Goal: Task Accomplishment & Management: Manage account settings

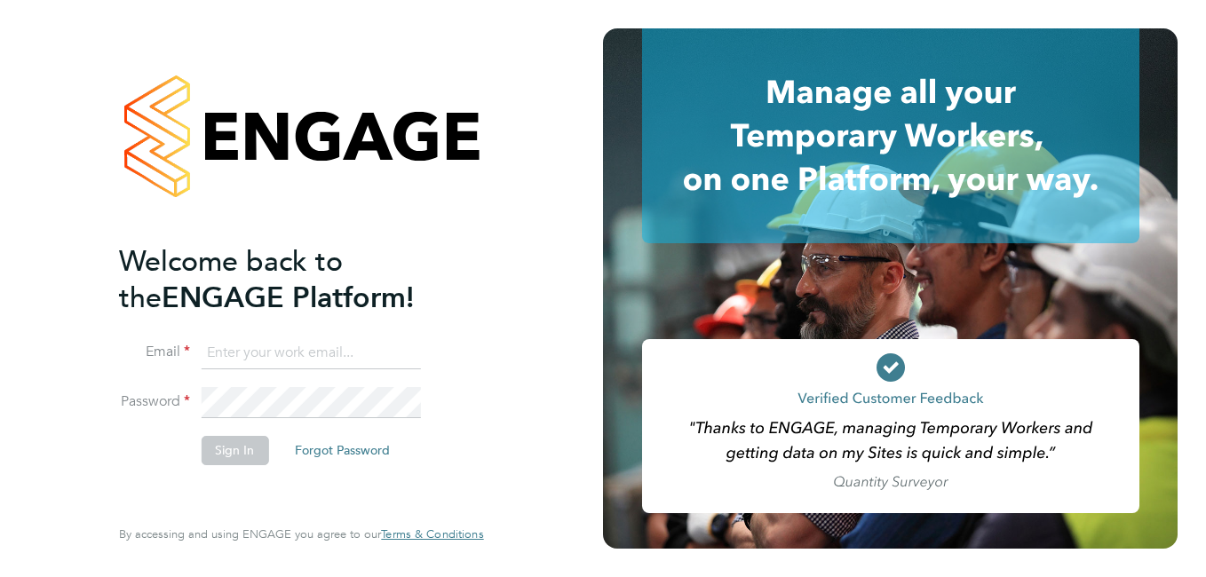
click at [263, 363] on input at bounding box center [310, 354] width 219 height 32
paste input "[EMAIL_ADDRESS][PERSON_NAME][DOMAIN_NAME]"
type input "[EMAIL_ADDRESS][PERSON_NAME][DOMAIN_NAME]"
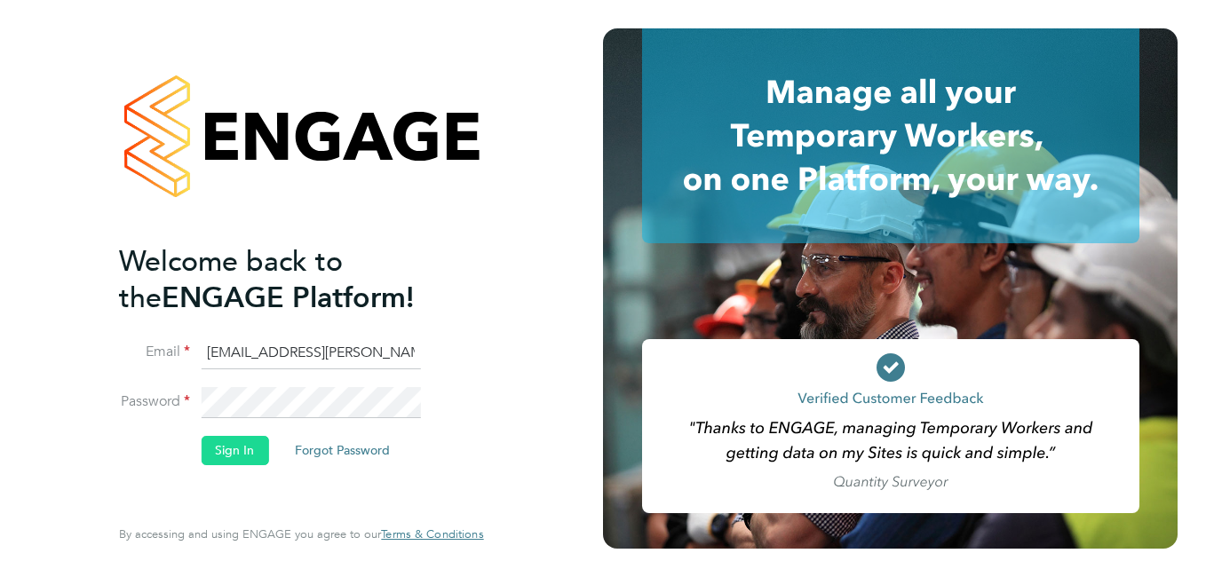
click at [223, 437] on button "Sign In" at bounding box center [235, 450] width 68 height 28
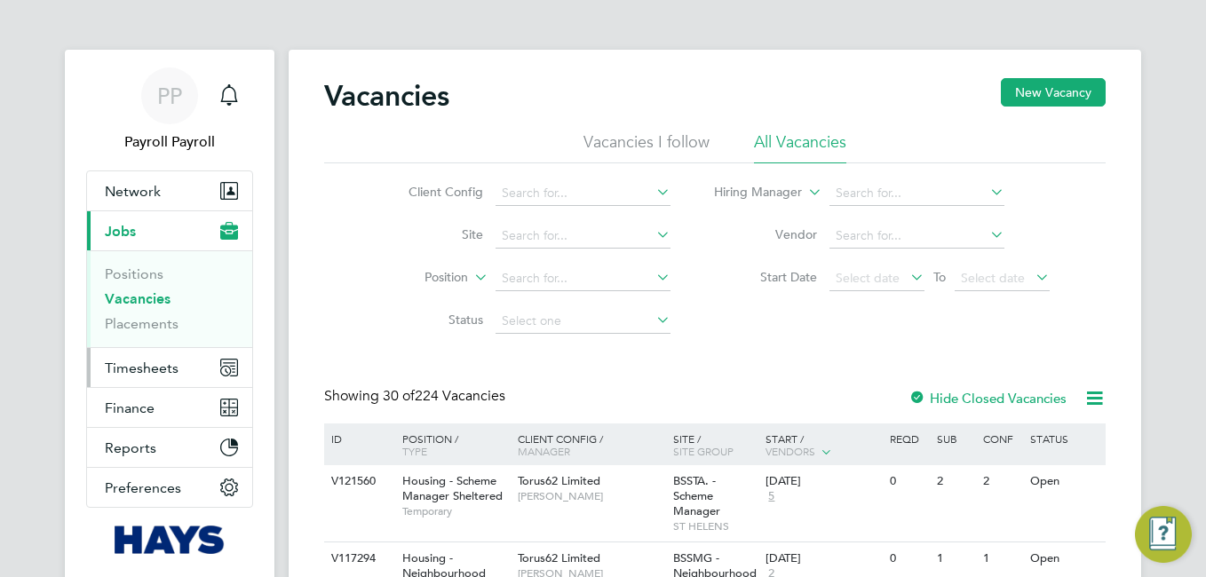
click at [146, 375] on span "Timesheets" at bounding box center [142, 368] width 74 height 17
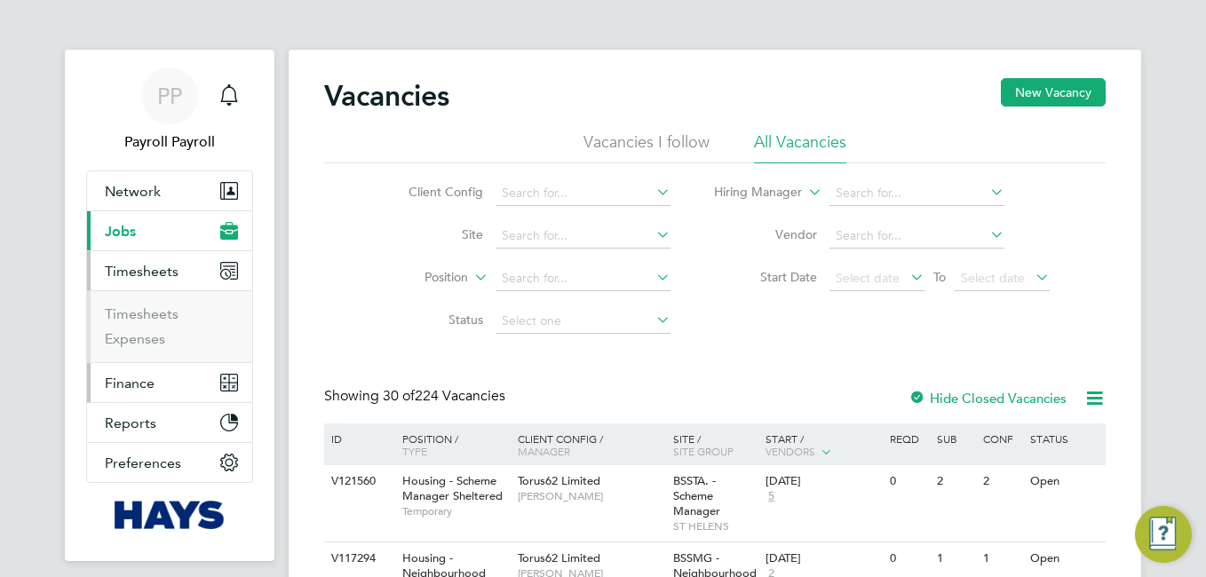
click at [131, 388] on span "Finance" at bounding box center [130, 383] width 50 height 17
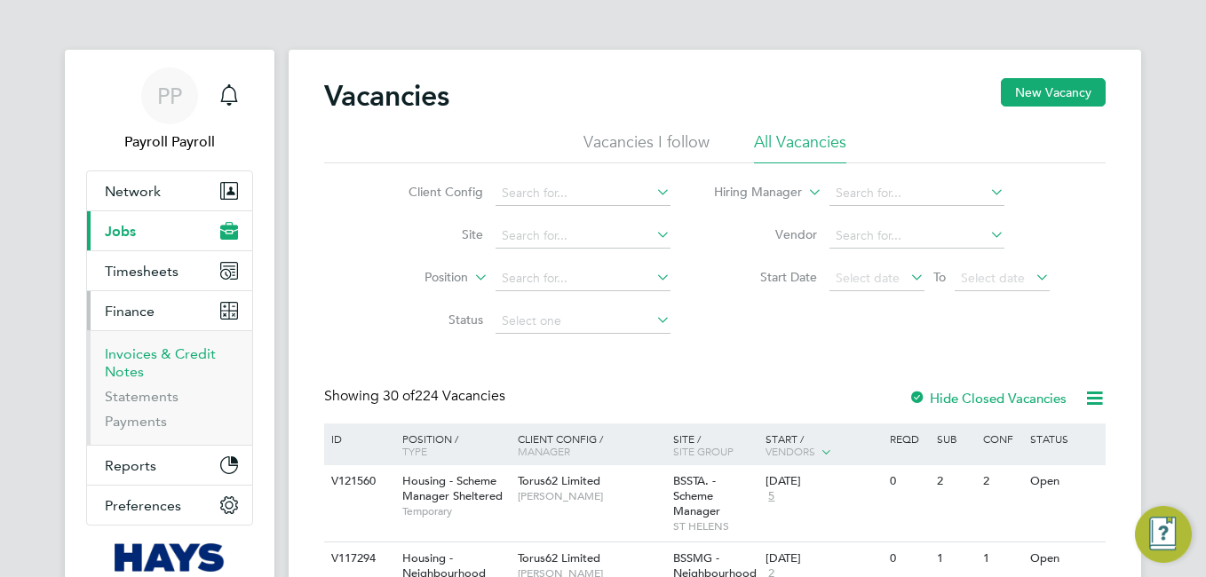
click at [127, 357] on link "Invoices & Credit Notes" at bounding box center [160, 363] width 111 height 35
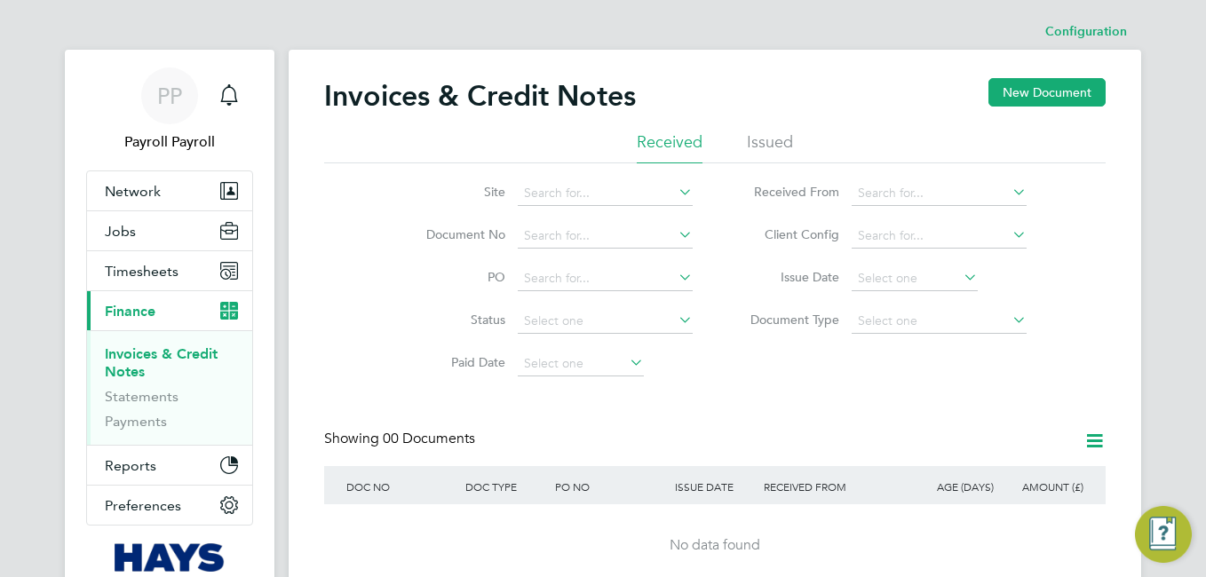
click at [751, 151] on li "Issued" at bounding box center [770, 147] width 46 height 32
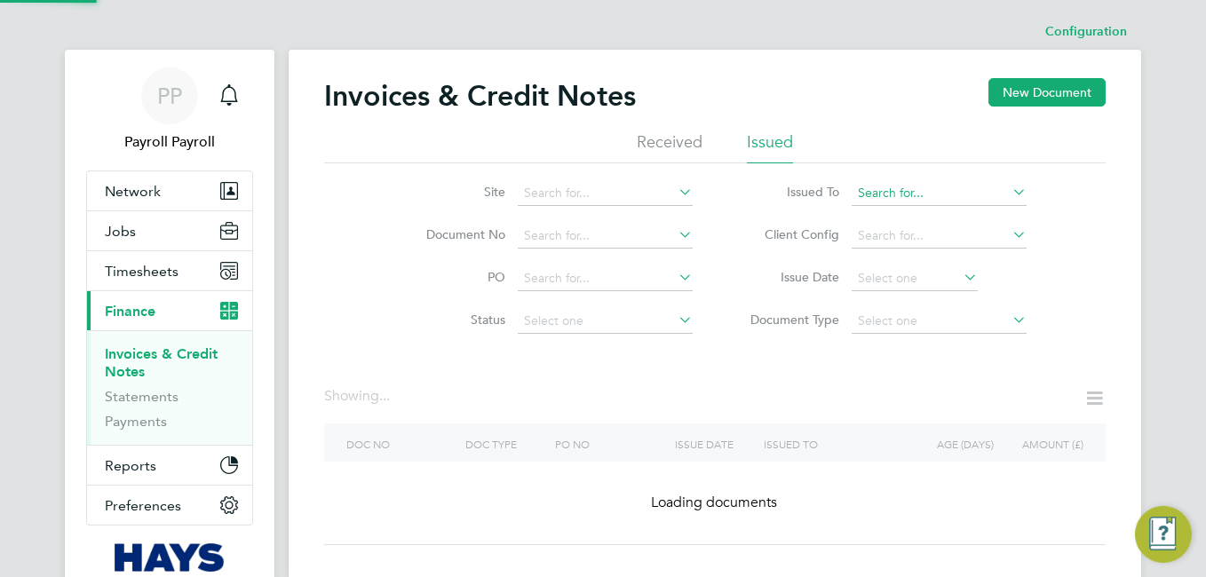
click at [912, 196] on input at bounding box center [939, 193] width 175 height 25
click at [915, 245] on li "G4s Cash Solutions (Uk) Limited" at bounding box center [996, 242] width 290 height 24
type input "G4s Cash Solutions (Uk) Limited"
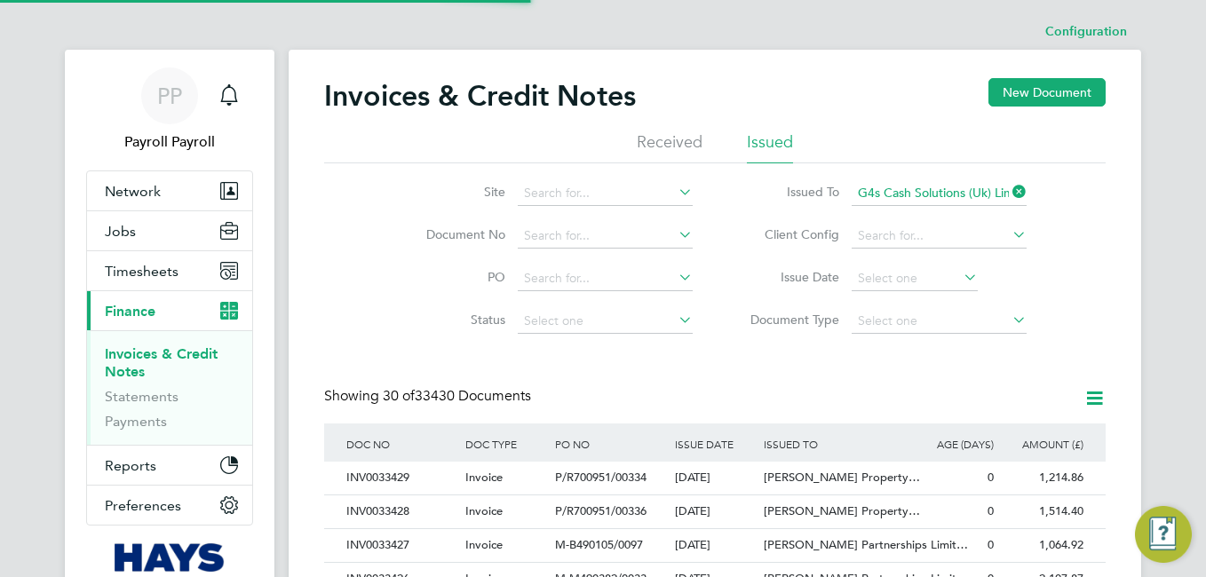
click at [942, 172] on li "Issued To G4s Cash Solutions (Uk) Limited" at bounding box center [882, 193] width 334 height 43
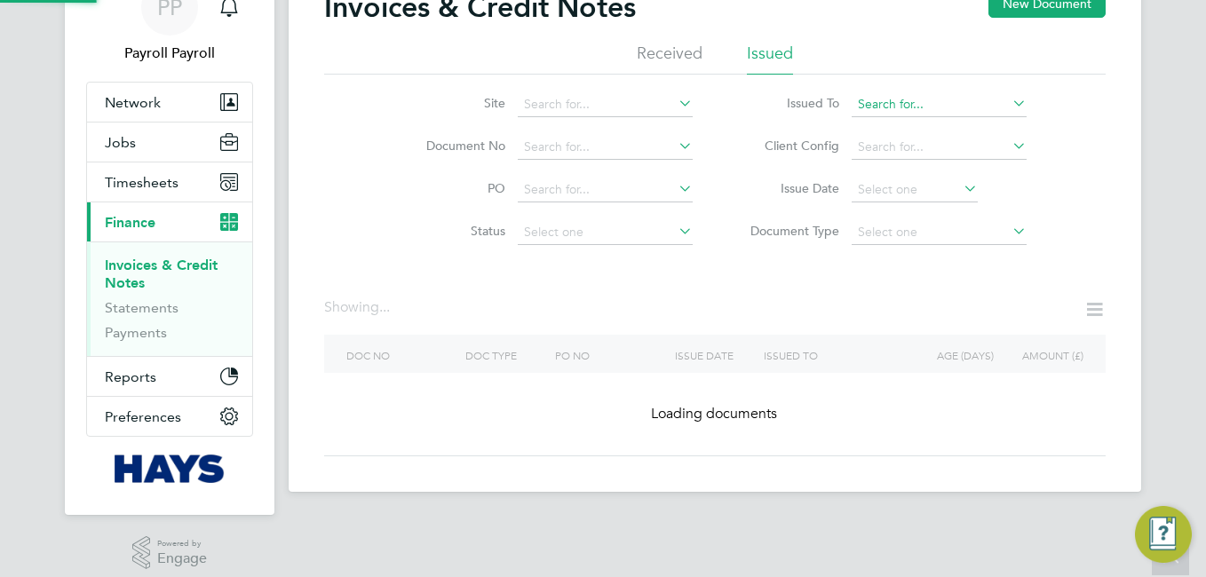
click at [926, 106] on input at bounding box center [939, 104] width 175 height 25
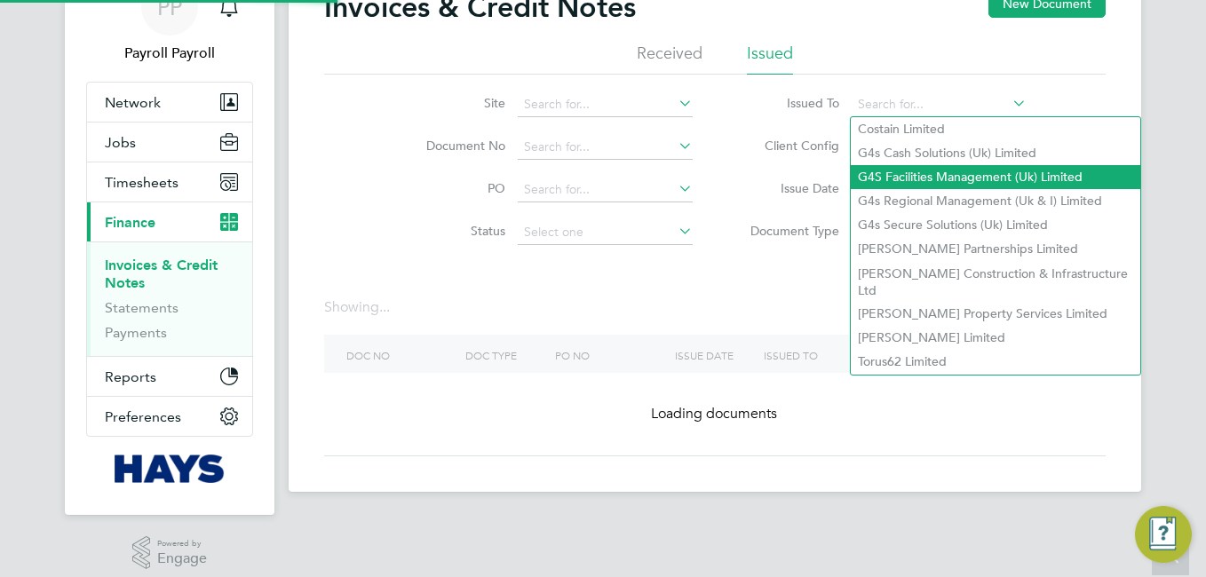
click at [909, 172] on li "G4S Facilities Management (Uk) Limited" at bounding box center [996, 177] width 290 height 24
type input "G4S Facilities Management (Uk) Limited"
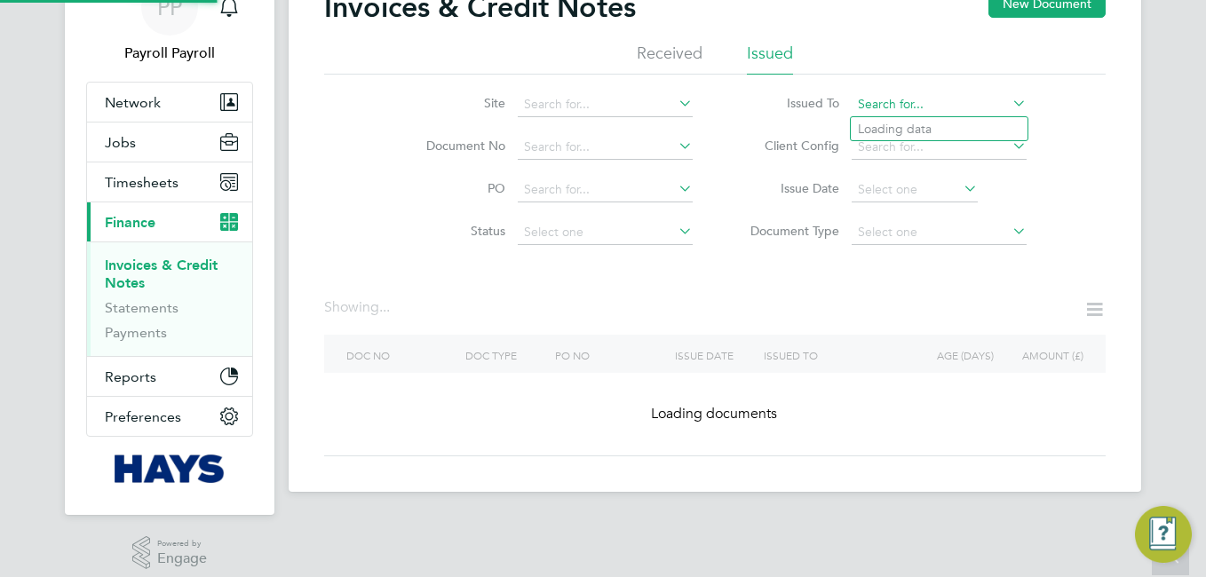
click at [923, 108] on input at bounding box center [939, 104] width 175 height 25
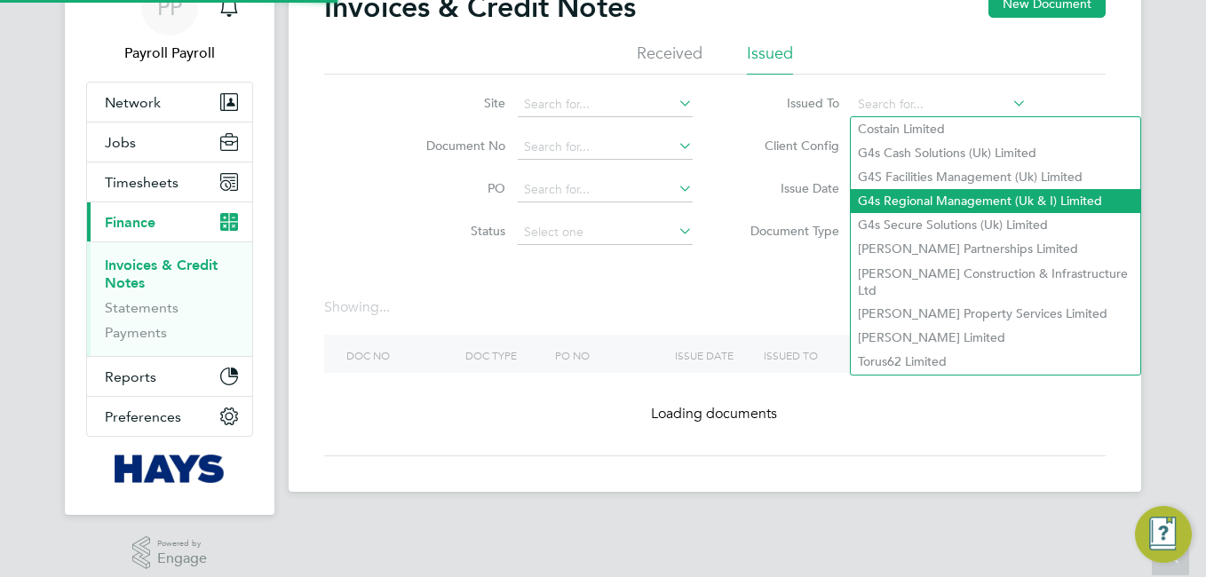
click at [924, 195] on li "G4s Regional Management (Uk & I) Limited" at bounding box center [996, 201] width 290 height 24
type input "G4s Regional Management (Uk & I) Limited"
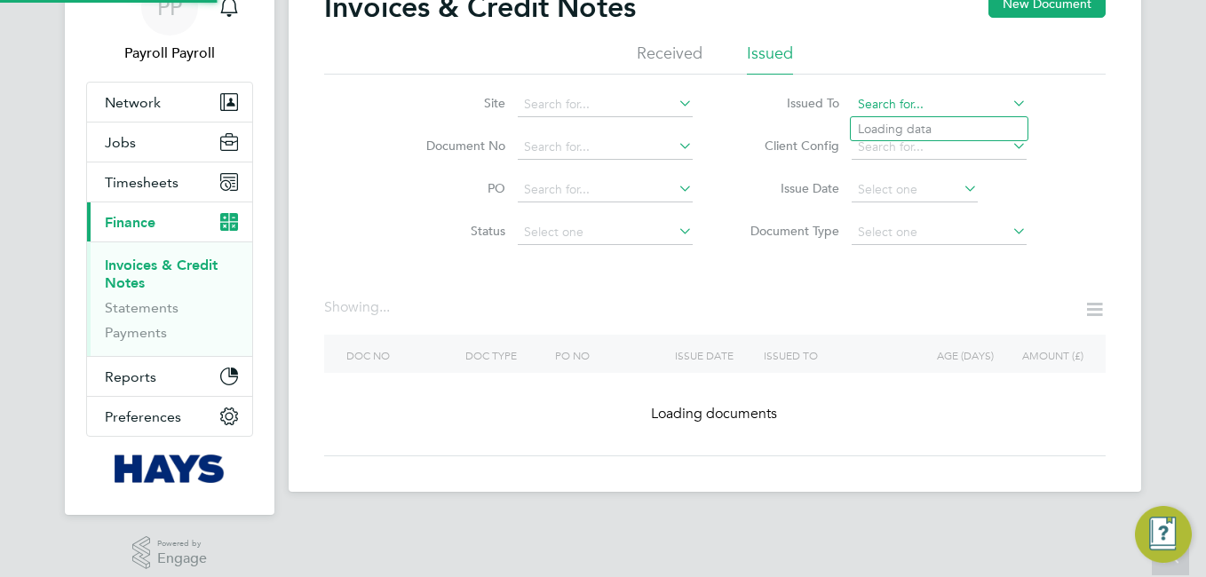
click at [941, 104] on input at bounding box center [939, 104] width 175 height 25
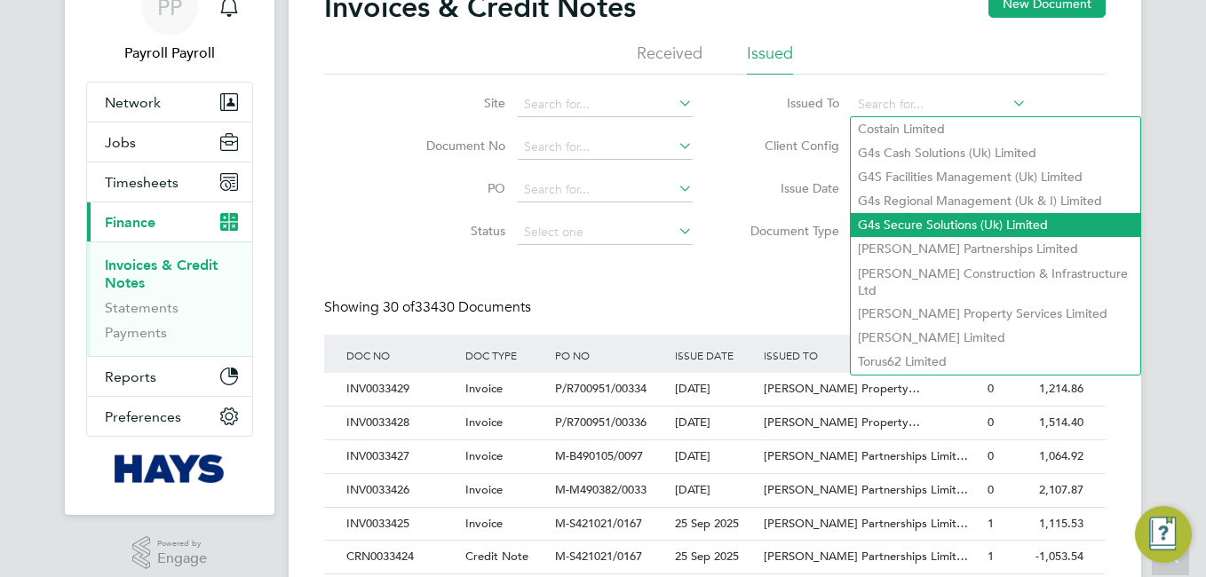
click at [915, 219] on li "G4s Secure Solutions (Uk) Limited" at bounding box center [996, 225] width 290 height 24
type input "G4s Secure Solutions (Uk) Limited"
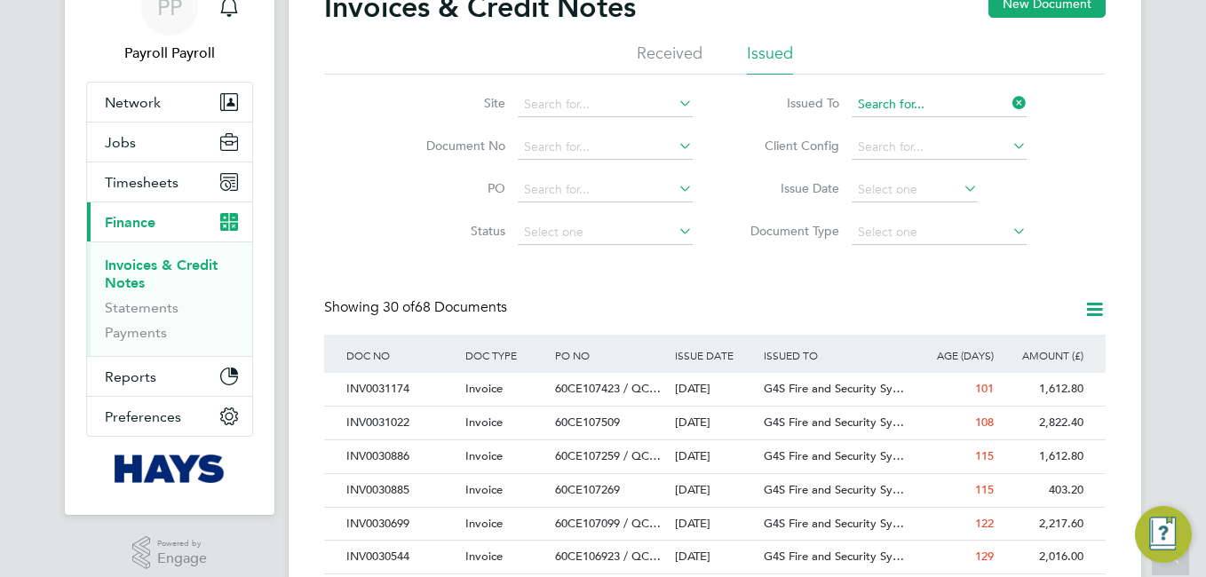
click at [920, 107] on input at bounding box center [939, 104] width 175 height 25
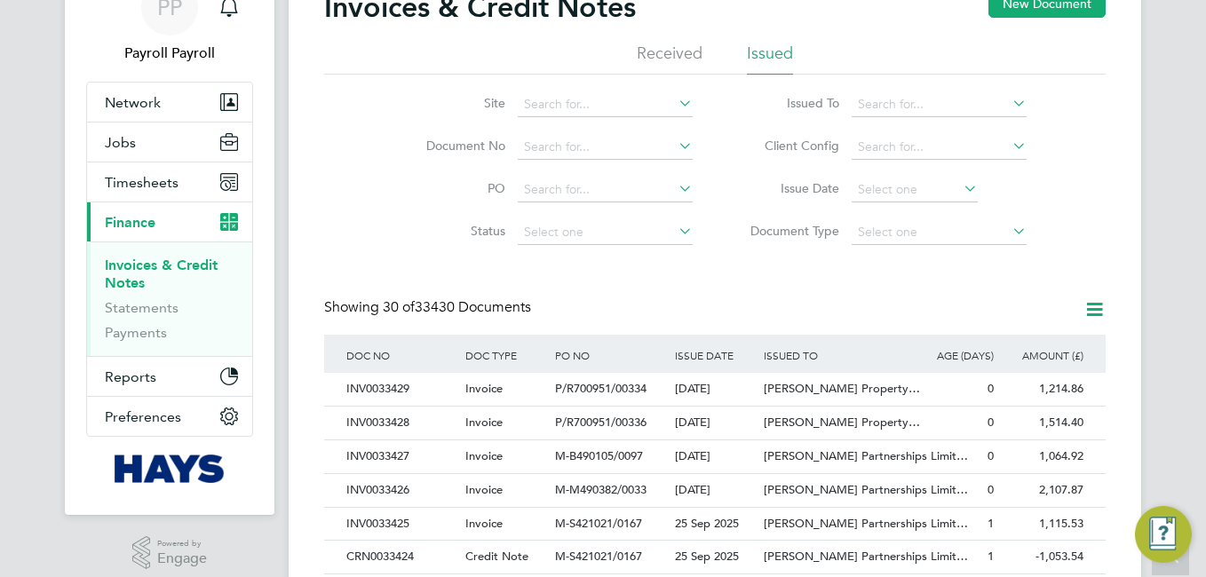
click at [920, 144] on li "G4s Cash Solutions (Uk) Limited" at bounding box center [996, 153] width 290 height 24
type input "G4s Cash Solutions (Uk) Limited"
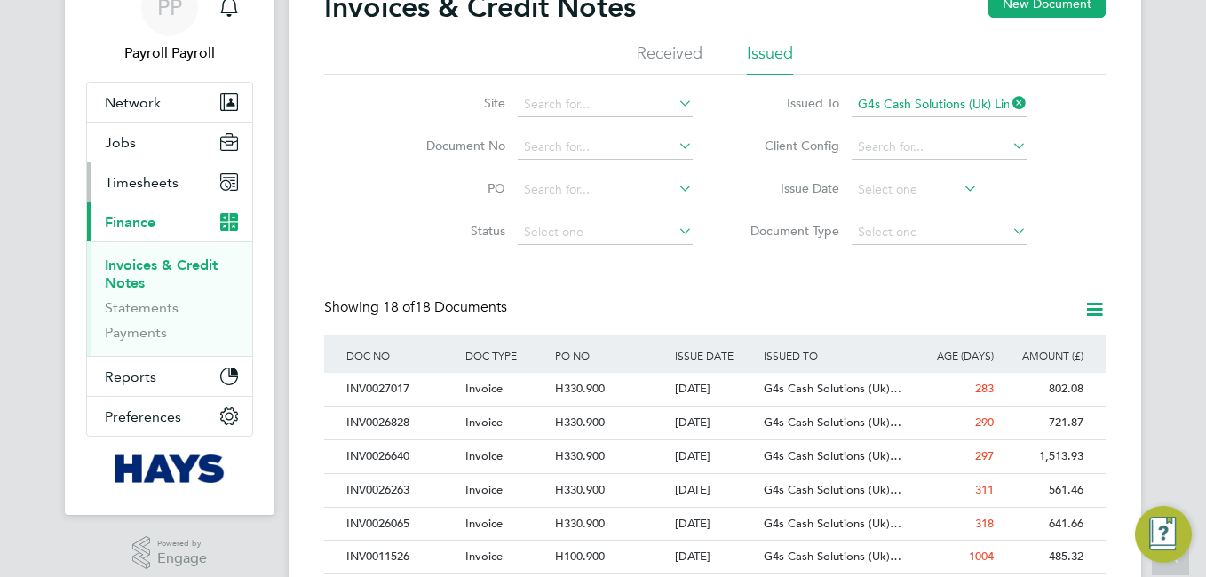
click at [153, 192] on button "Timesheets" at bounding box center [169, 182] width 165 height 39
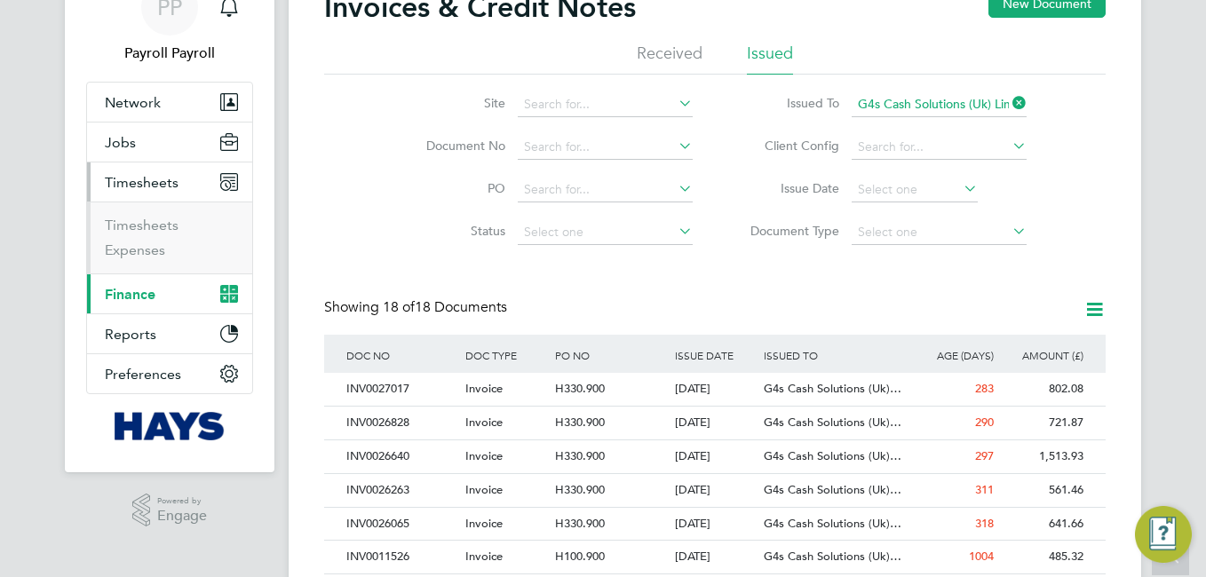
click at [144, 298] on span "Finance" at bounding box center [130, 294] width 51 height 17
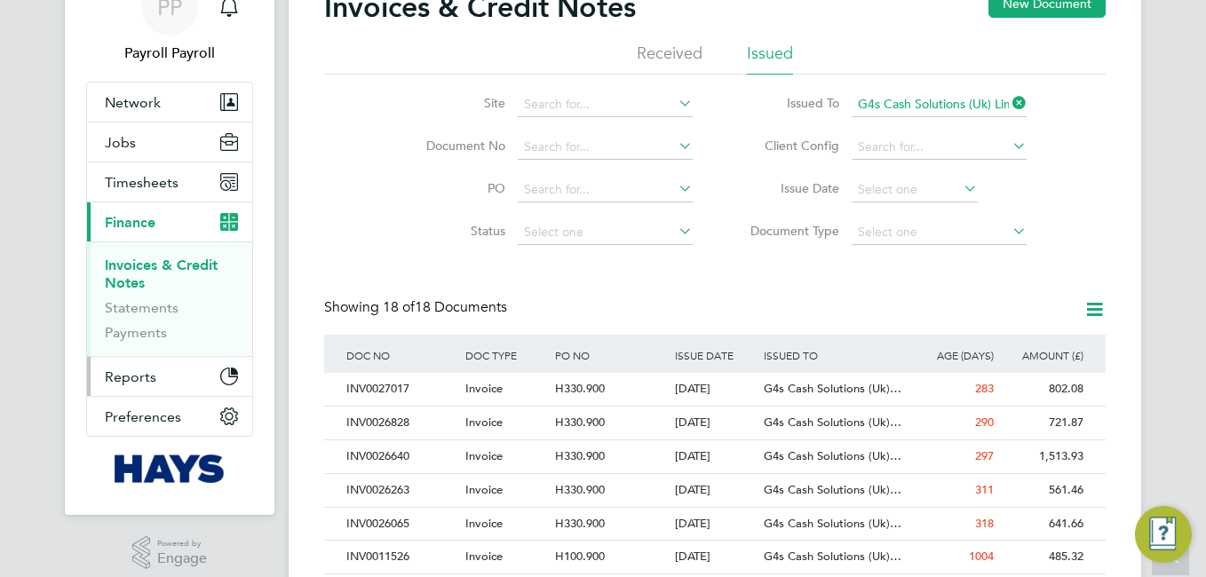
click at [132, 377] on span "Reports" at bounding box center [131, 377] width 52 height 17
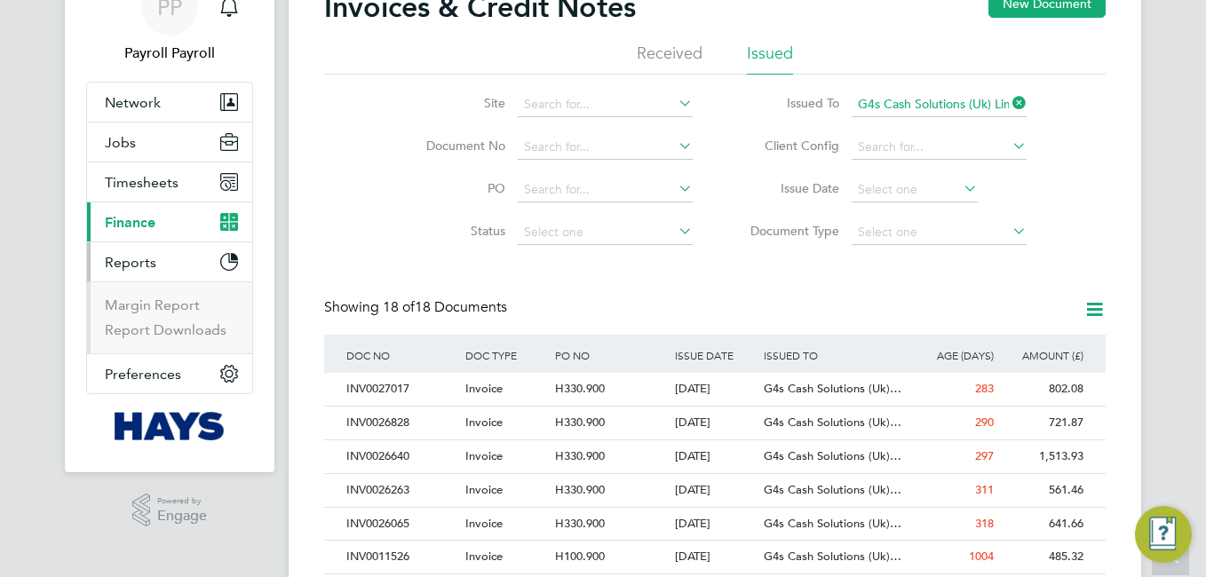
click at [138, 230] on span "Finance" at bounding box center [130, 222] width 51 height 17
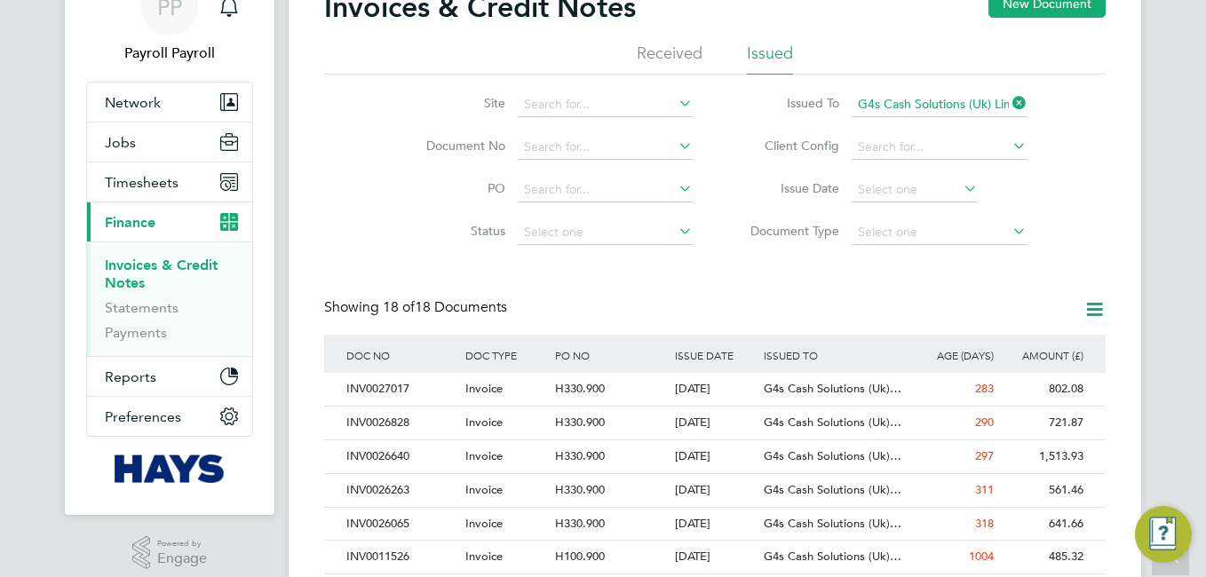
click at [123, 263] on link "Invoices & Credit Notes" at bounding box center [161, 274] width 113 height 35
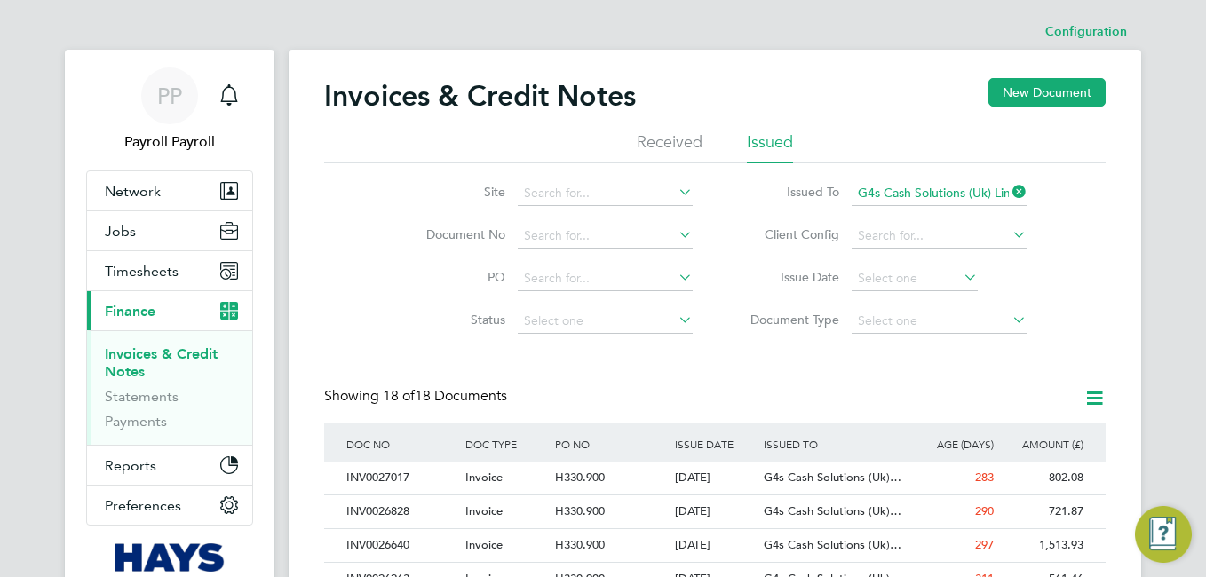
click at [778, 145] on li "Issued" at bounding box center [770, 147] width 46 height 32
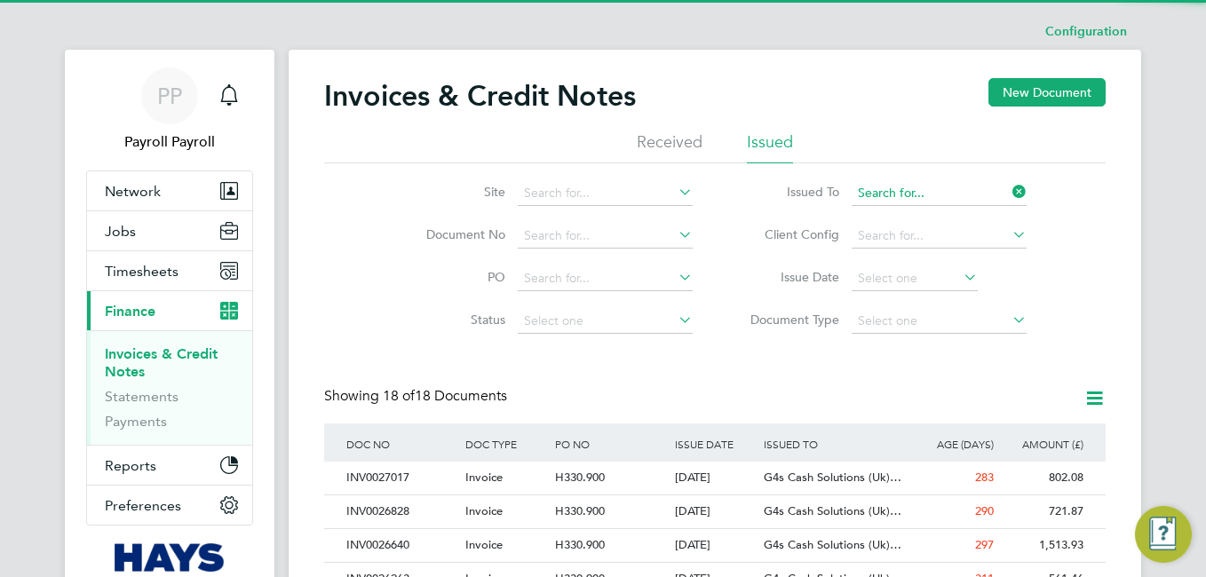
click at [988, 188] on input at bounding box center [939, 193] width 175 height 25
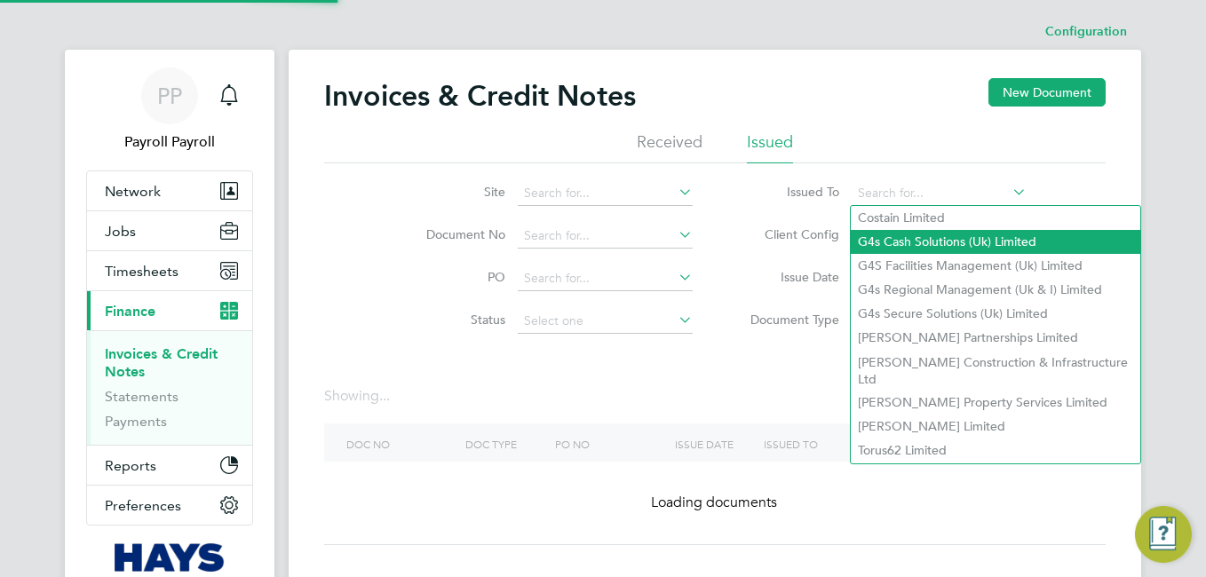
click at [928, 236] on li "G4s Cash Solutions (Uk) Limited" at bounding box center [996, 242] width 290 height 24
type input "G4s Cash Solutions (Uk) Limited"
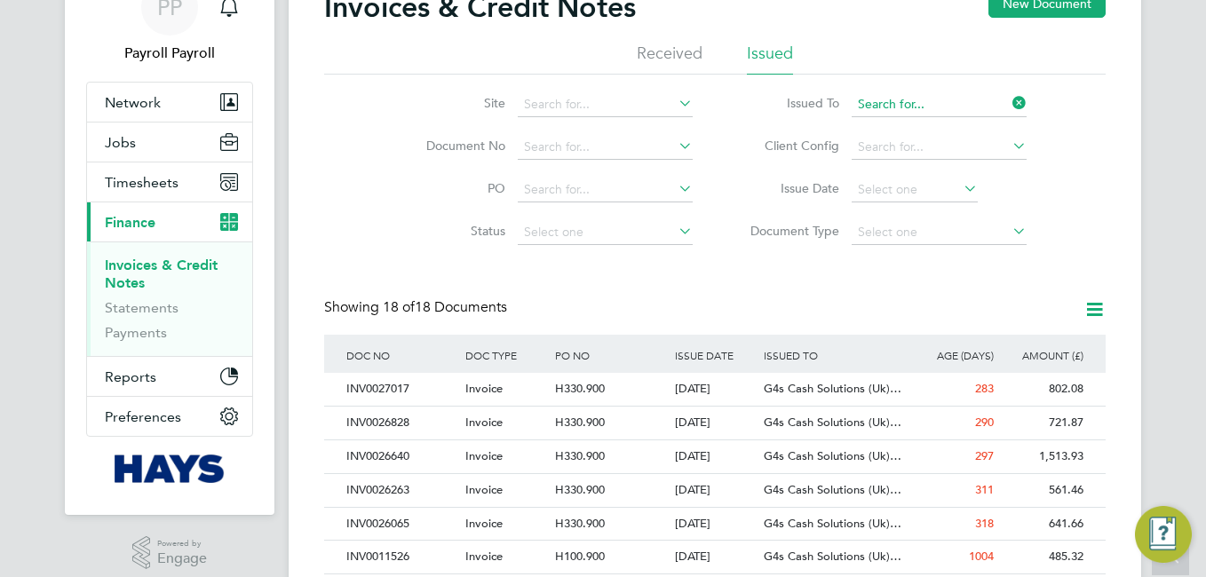
click at [926, 99] on input at bounding box center [939, 104] width 175 height 25
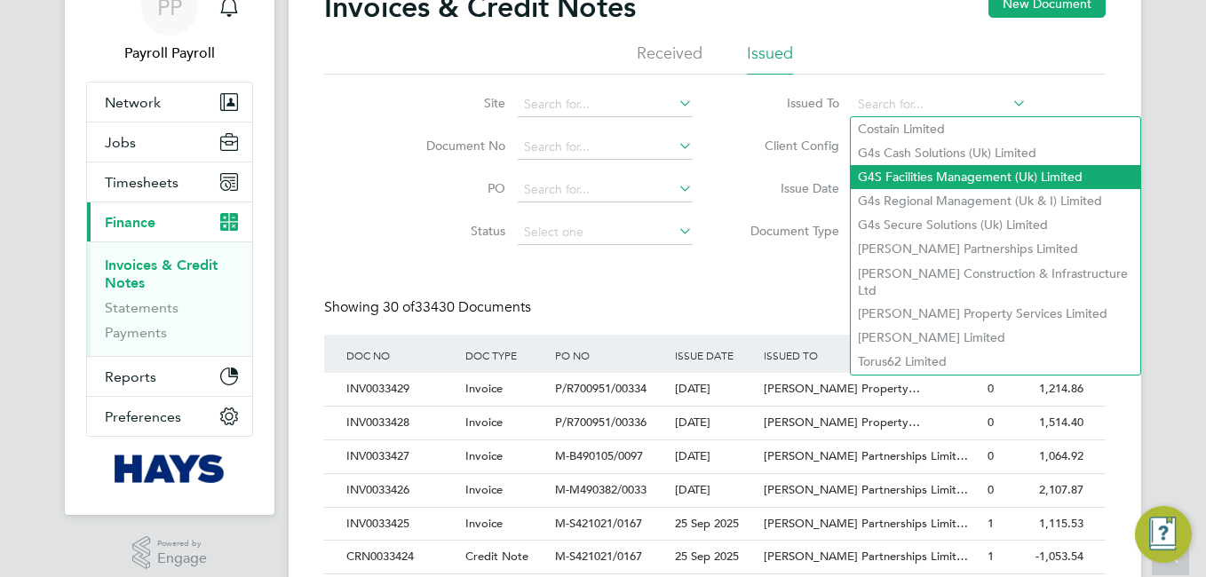
click at [948, 177] on li "G4S Facilities Management (Uk) Limited" at bounding box center [996, 177] width 290 height 24
type input "G4S Facilities Management (Uk) Limited"
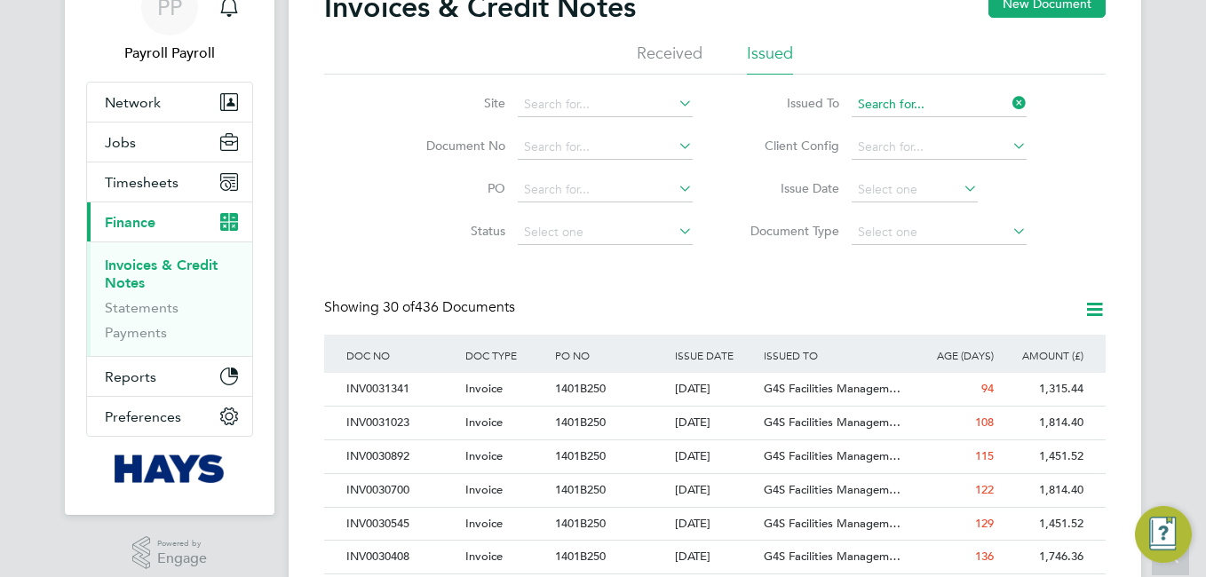
click at [958, 106] on input at bounding box center [939, 104] width 175 height 25
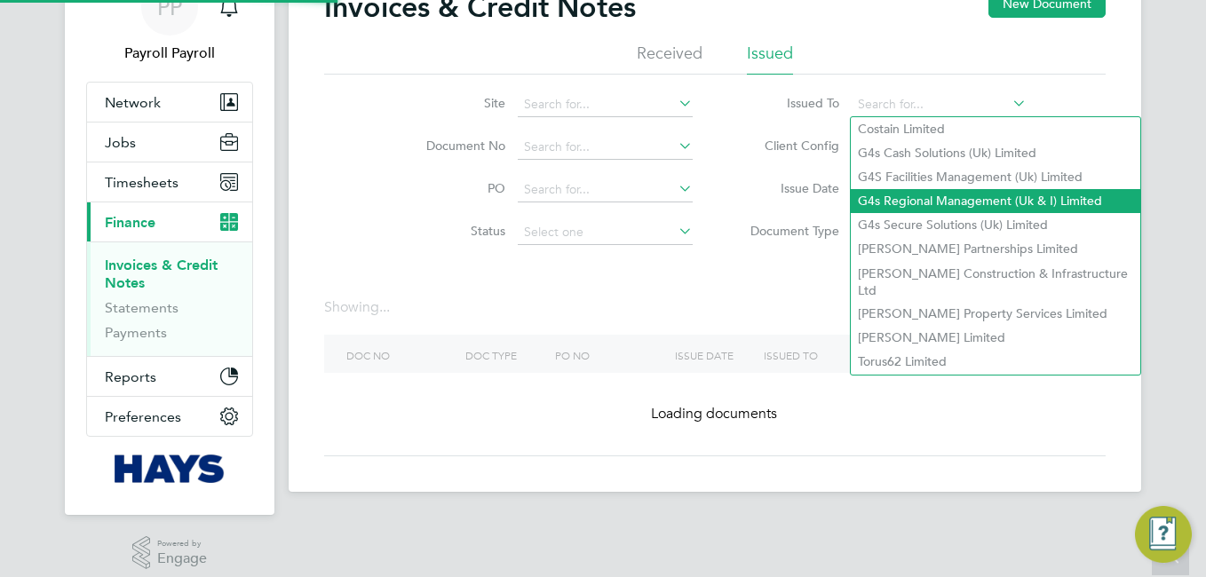
click at [941, 197] on li "G4s Regional Management (Uk & I) Limited" at bounding box center [996, 201] width 290 height 24
type input "G4s Regional Management (Uk & I) Limited"
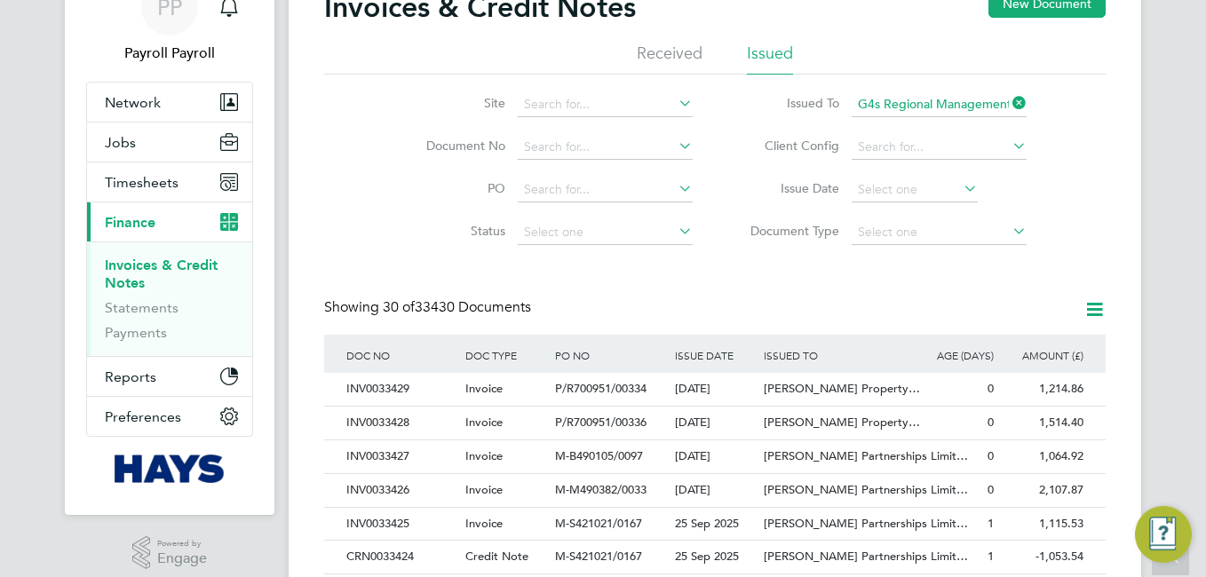
click at [954, 102] on input "G4s Regional Management (Uk & I) Limited" at bounding box center [939, 104] width 175 height 25
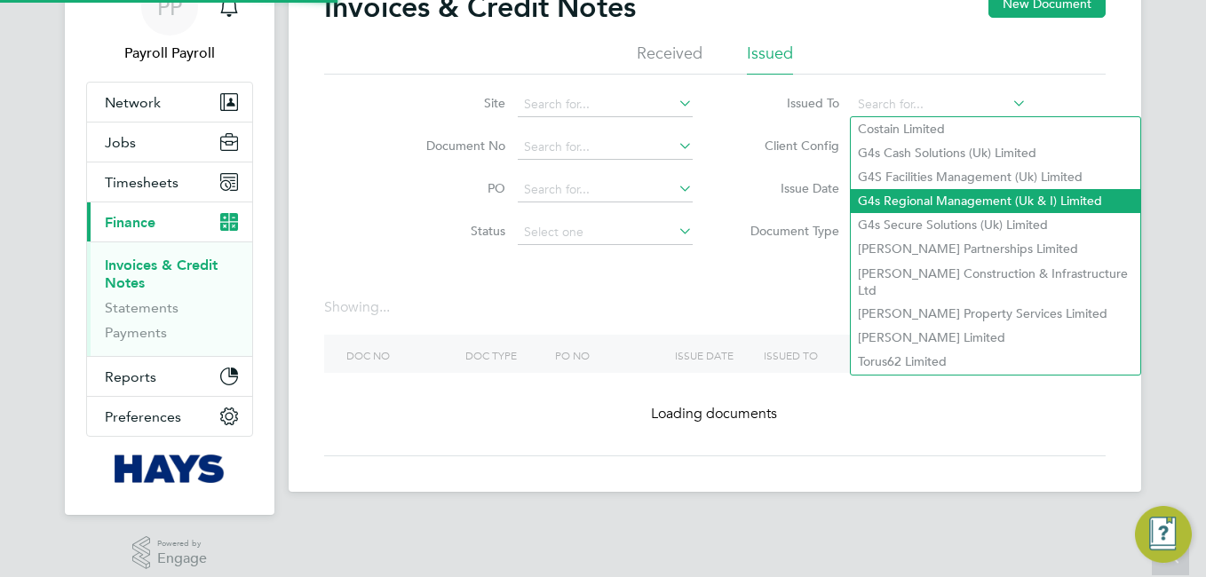
click at [942, 195] on li "G4s Regional Management (Uk & I) Limited" at bounding box center [996, 201] width 290 height 24
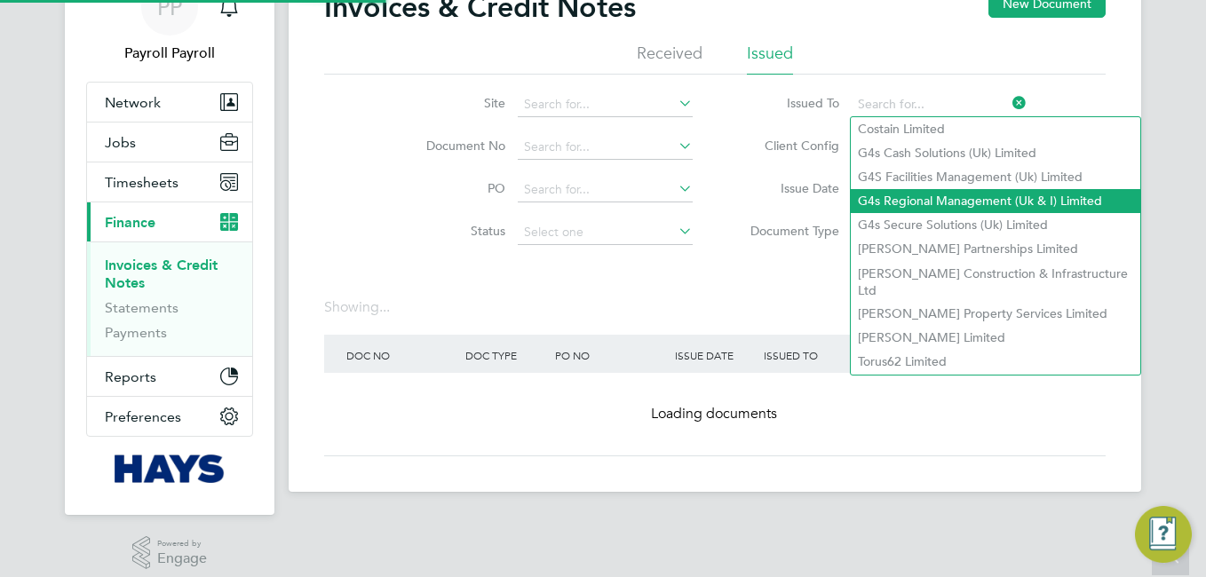
type input "G4s Regional Management (Uk & I) Limited"
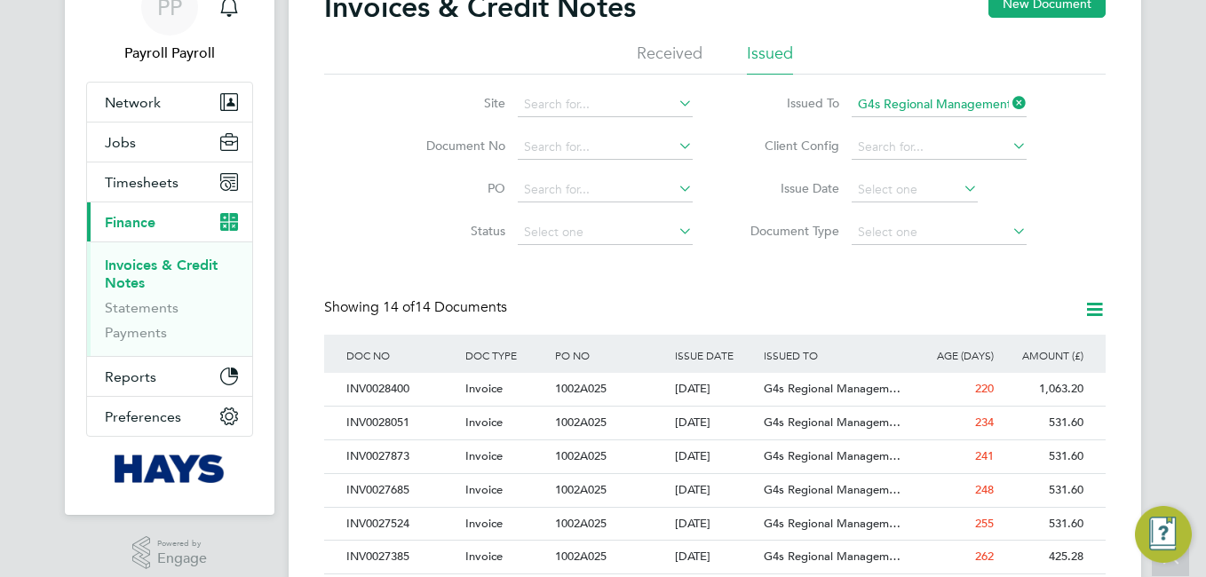
scroll to position [9, 9]
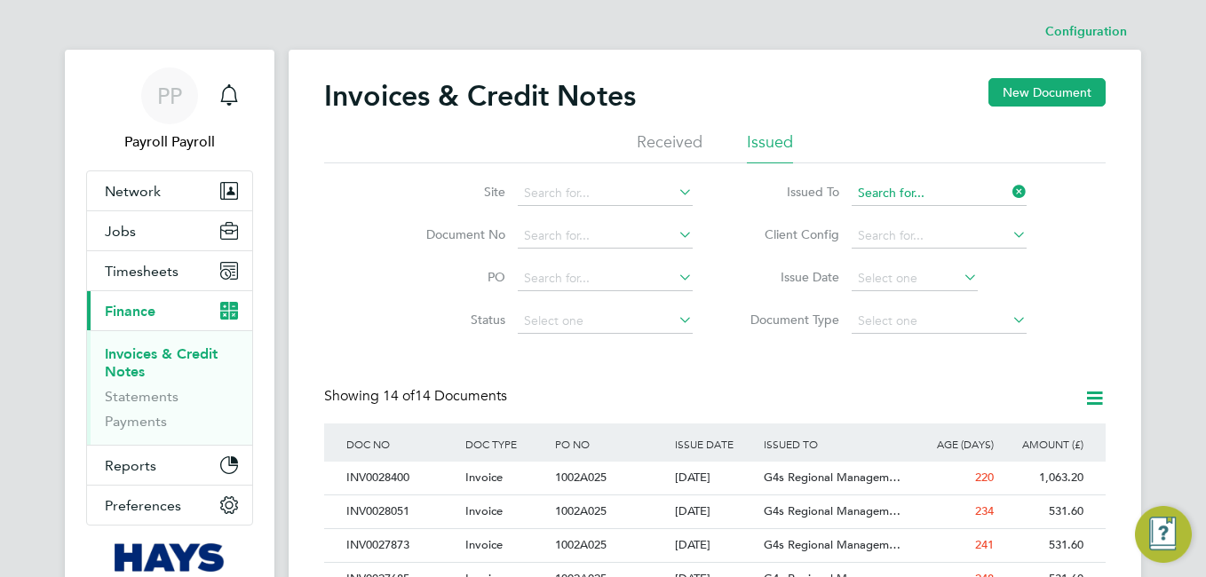
click at [956, 187] on input at bounding box center [939, 193] width 175 height 25
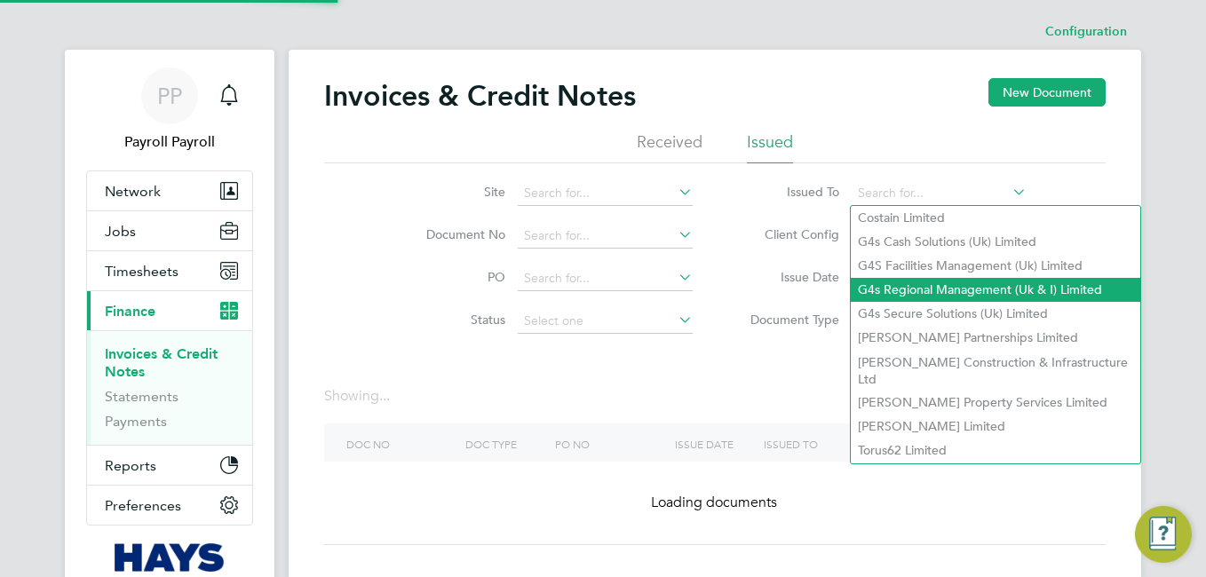
click at [923, 284] on li "G4s Regional Management (Uk & I) Limited" at bounding box center [996, 290] width 290 height 24
type input "G4s Regional Management (Uk & I) Limited"
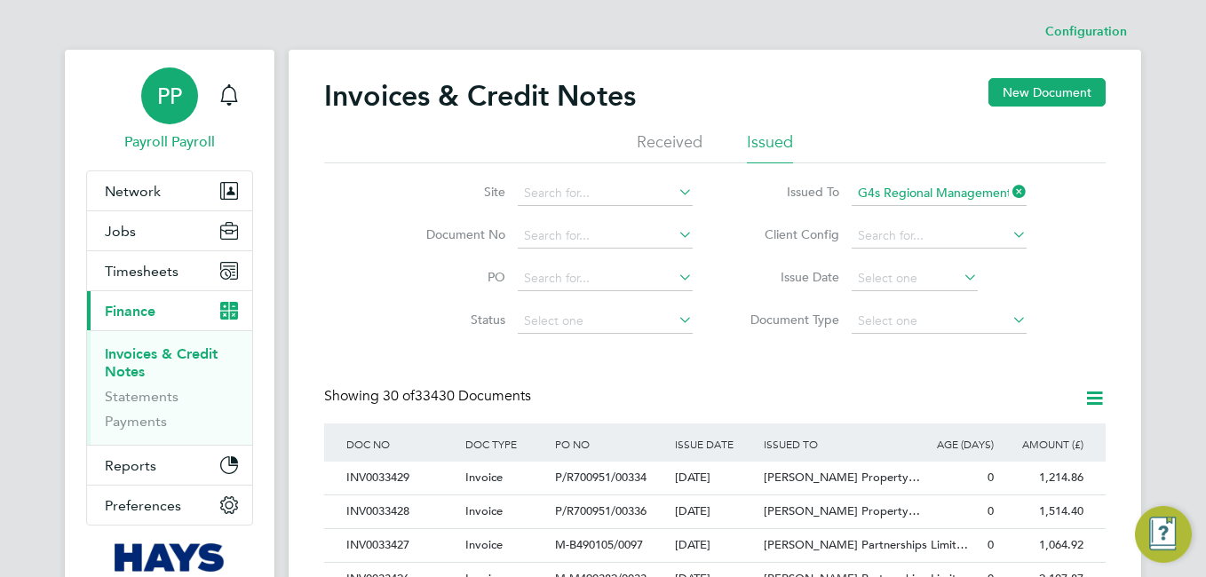
click at [177, 104] on span "PP" at bounding box center [169, 95] width 25 height 23
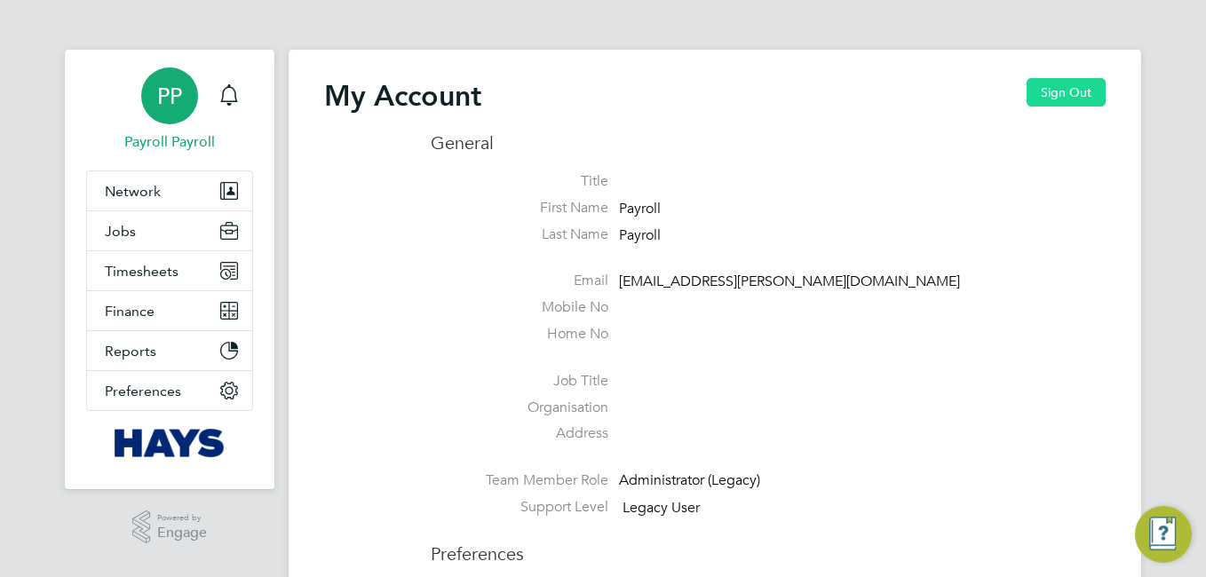
click at [1093, 93] on button "Sign Out" at bounding box center [1066, 92] width 79 height 28
